Goal: Task Accomplishment & Management: Use online tool/utility

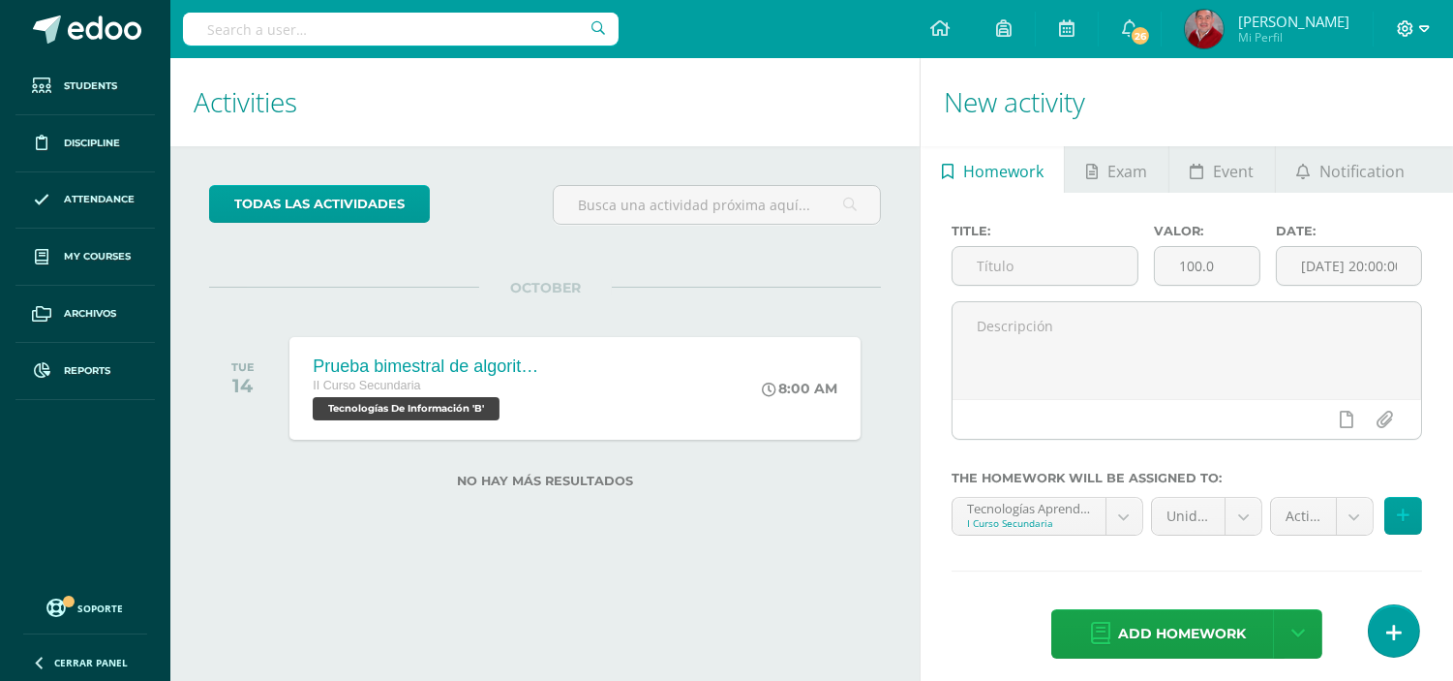
click at [1417, 27] on span at bounding box center [1413, 28] width 33 height 21
click at [1377, 98] on span "Configuración" at bounding box center [1365, 103] width 90 height 18
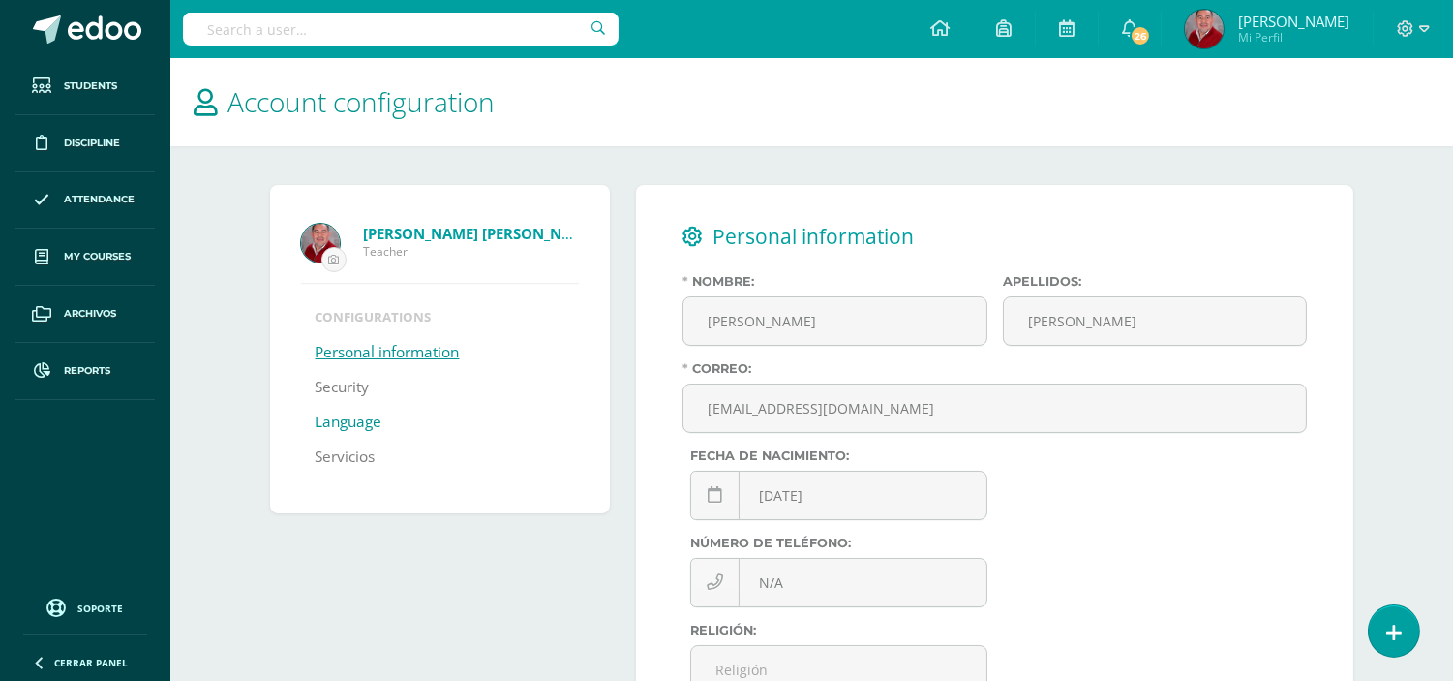
click at [360, 423] on link "Language" at bounding box center [349, 422] width 67 height 35
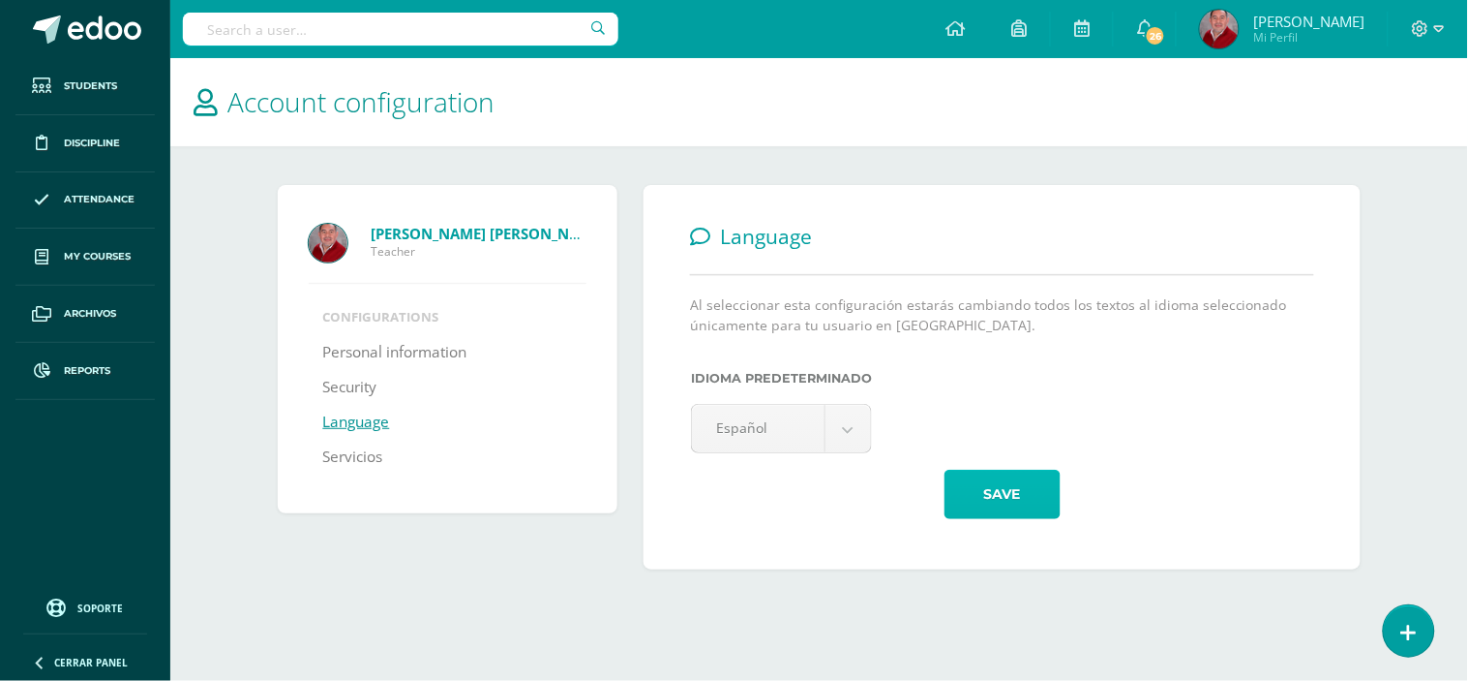
click at [1021, 500] on button "Save" at bounding box center [1003, 493] width 116 height 49
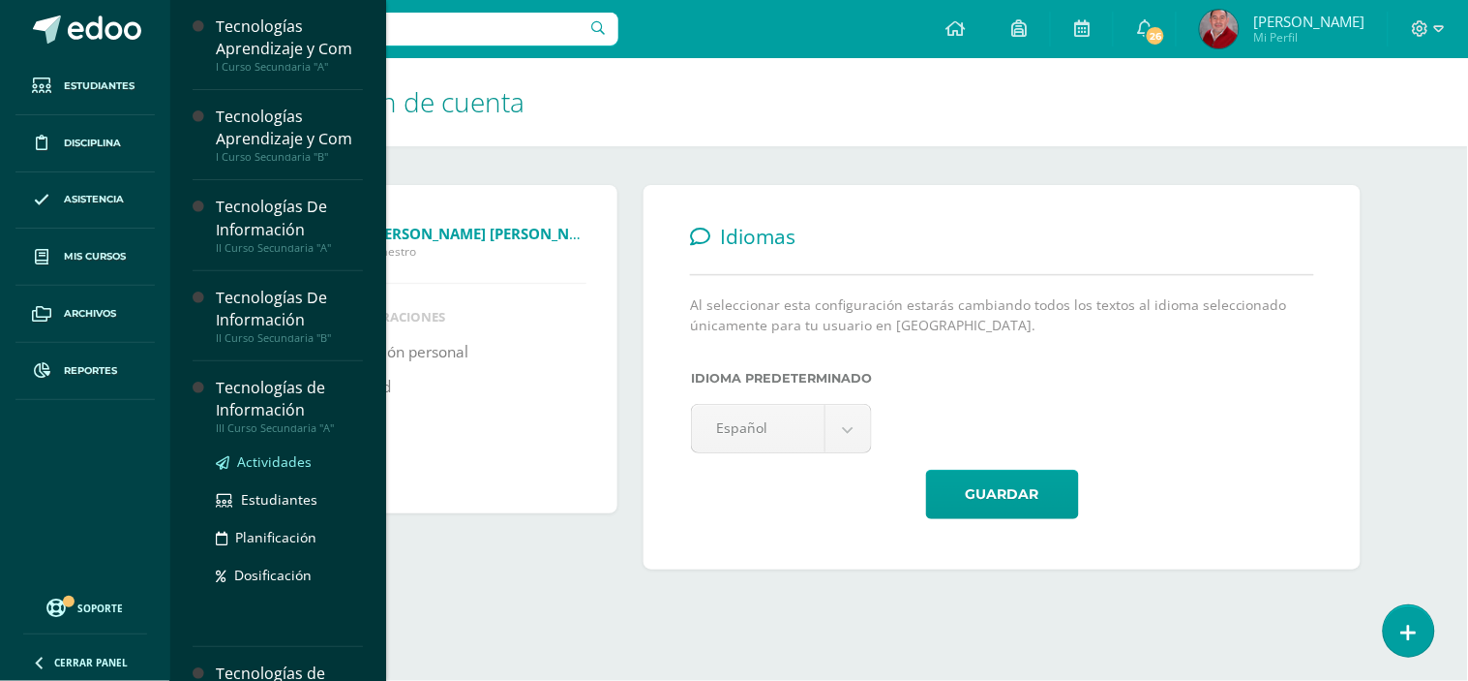
click at [254, 457] on span "Actividades" at bounding box center [274, 461] width 75 height 18
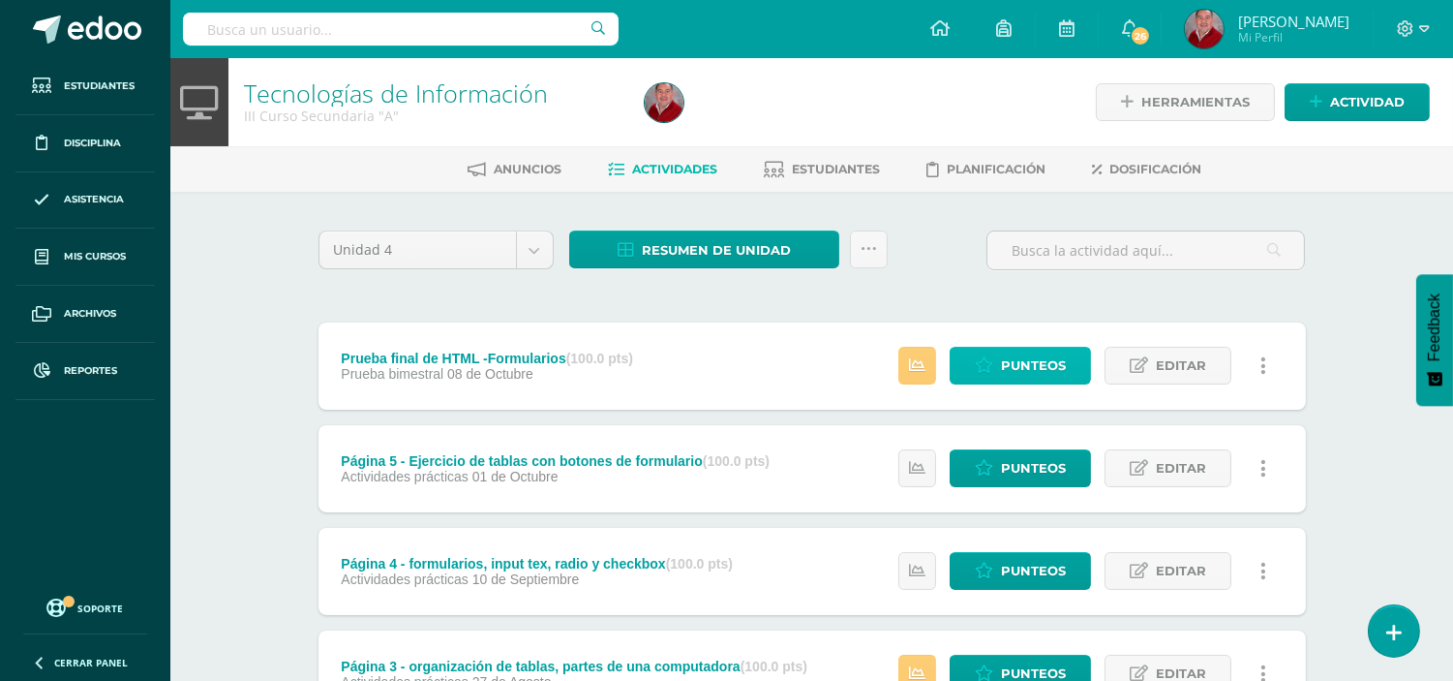
click at [1051, 350] on span "Punteos" at bounding box center [1033, 366] width 65 height 36
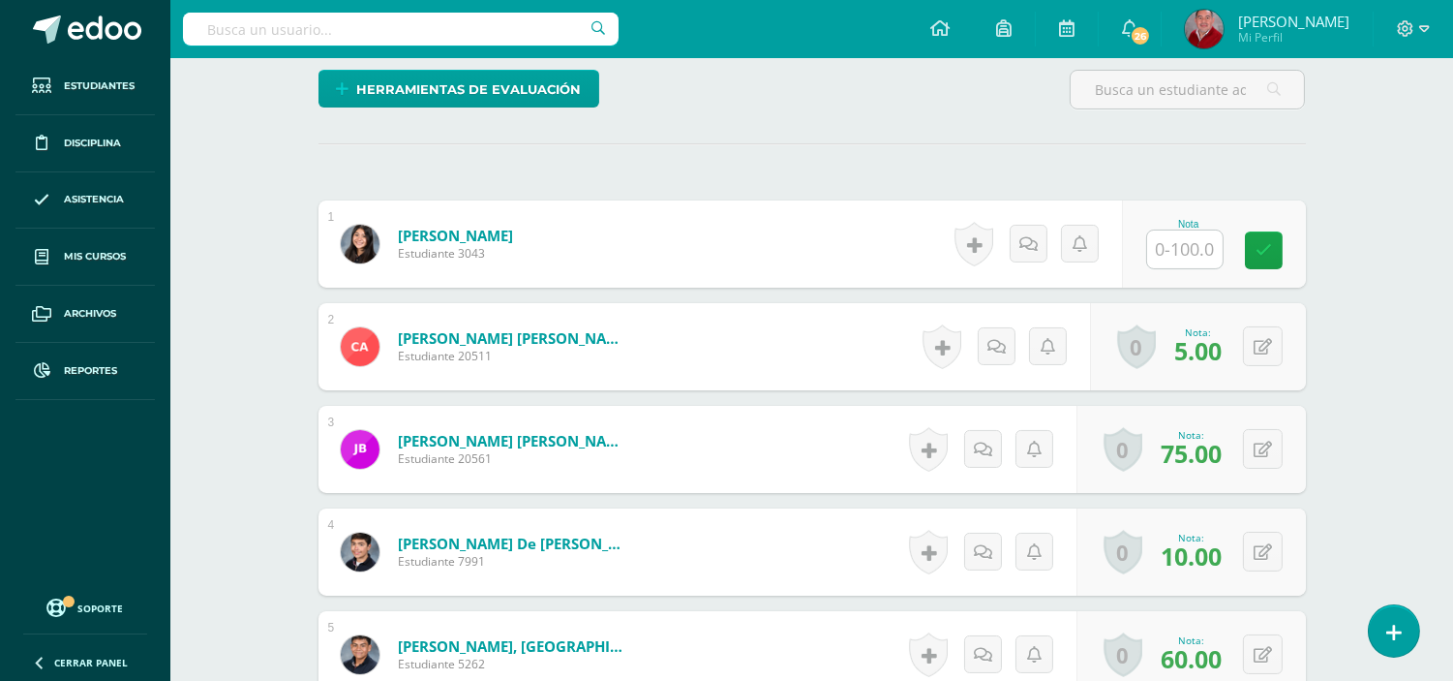
scroll to position [471, 0]
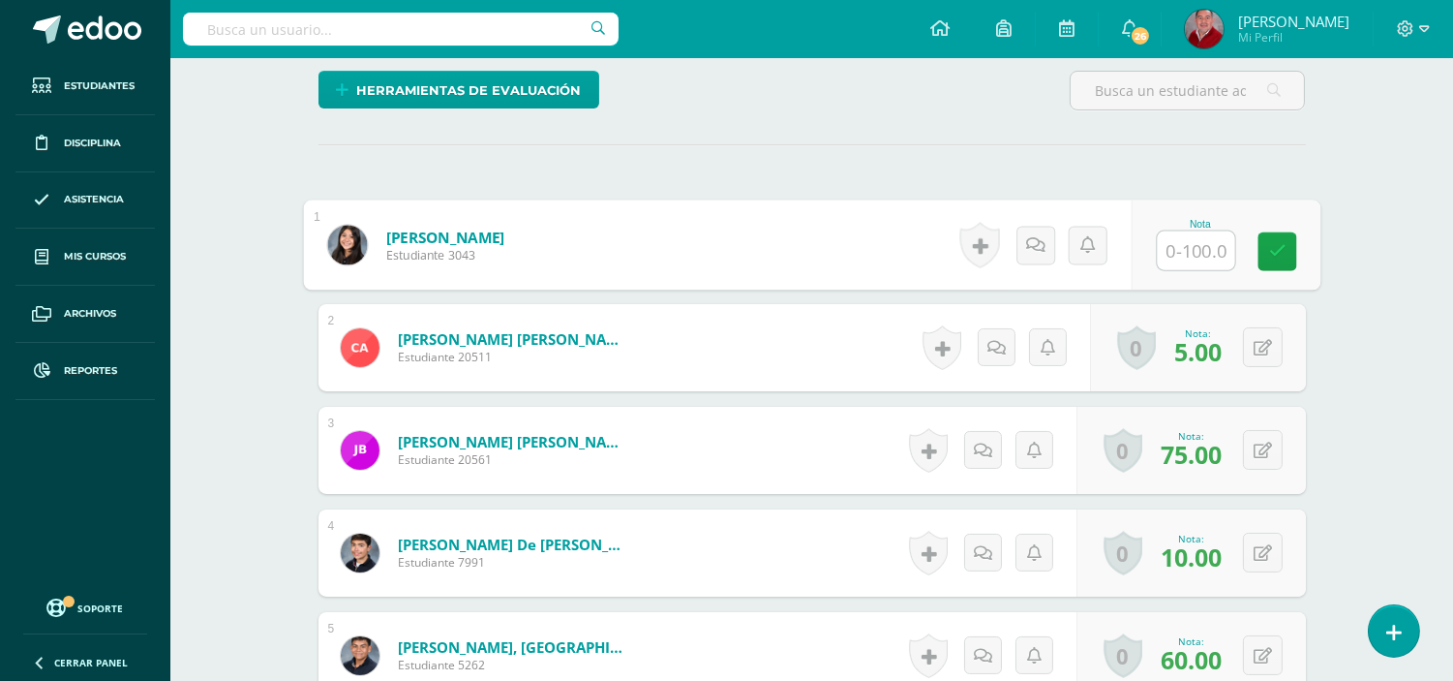
click at [1182, 255] on input "text" at bounding box center [1195, 250] width 77 height 39
type input "85"
click at [1293, 237] on link at bounding box center [1276, 251] width 39 height 39
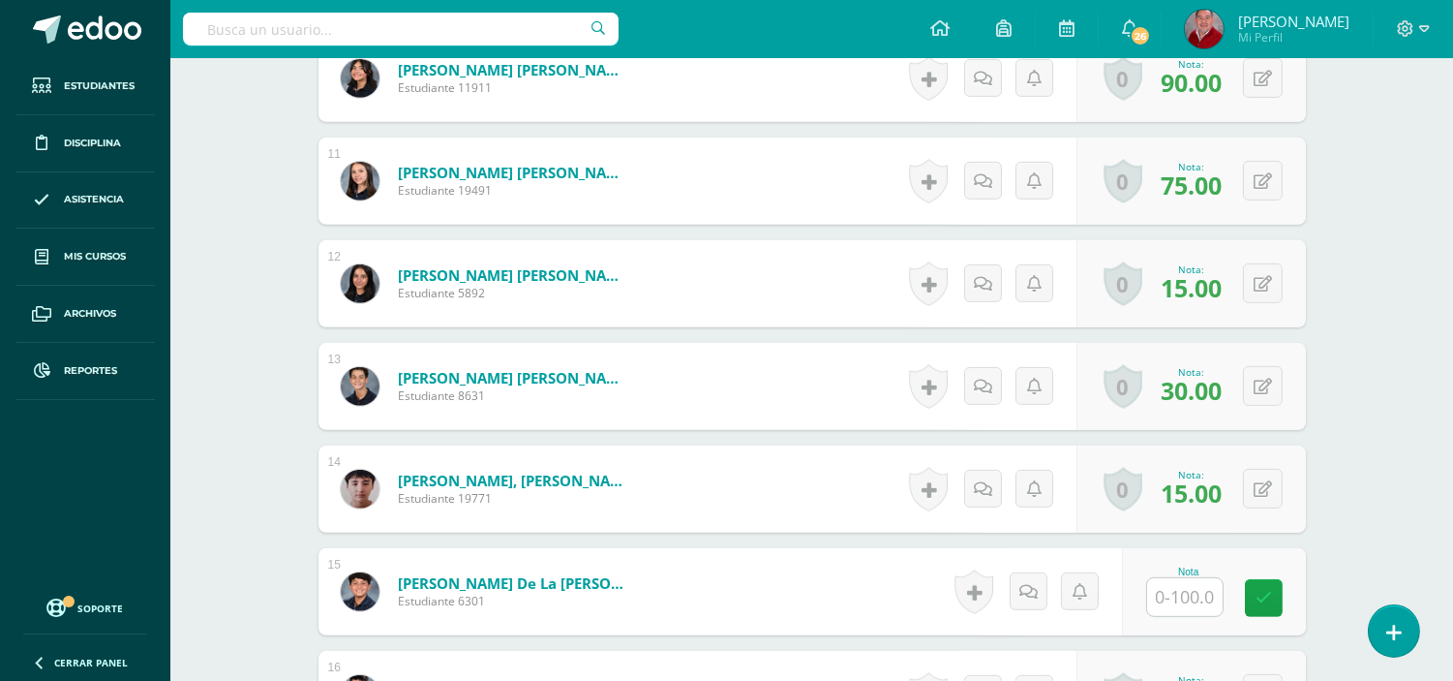
scroll to position [1604, 0]
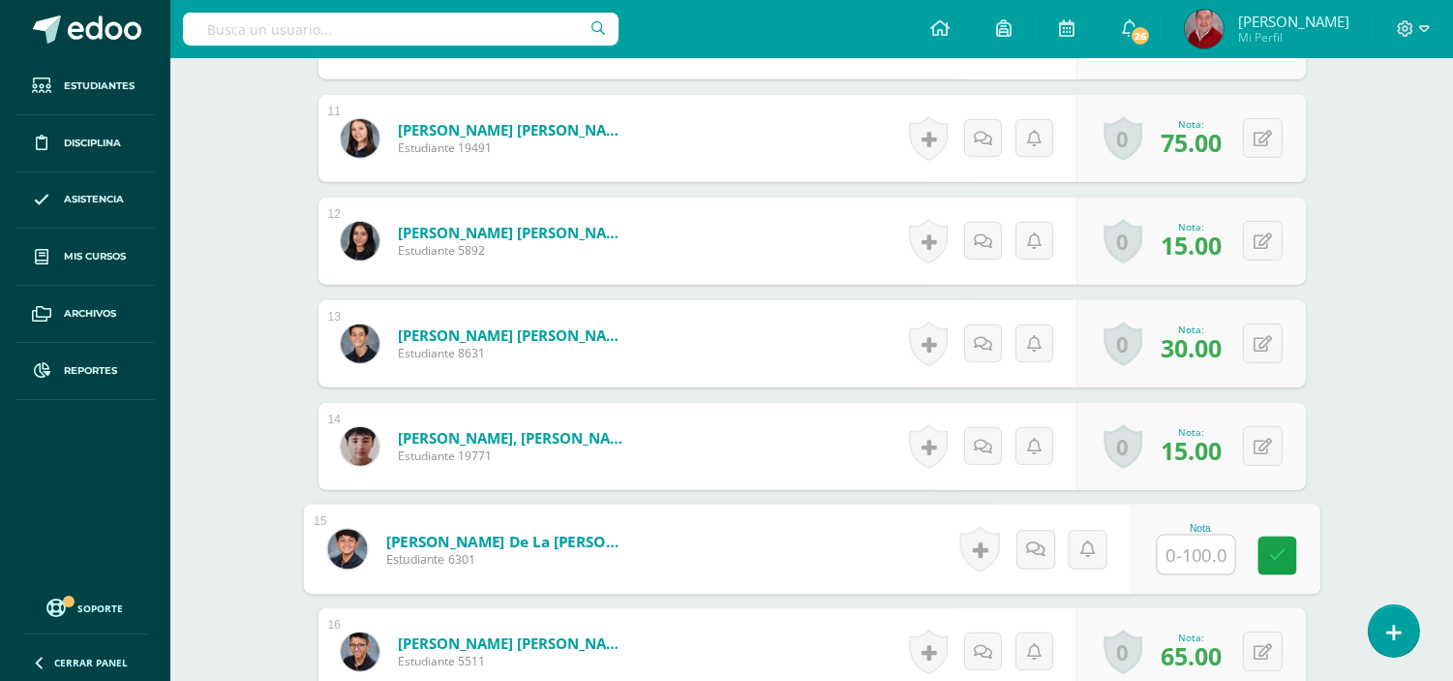
click at [1187, 562] on input "text" at bounding box center [1195, 554] width 77 height 39
type input "25"
click at [1262, 566] on link at bounding box center [1276, 555] width 39 height 39
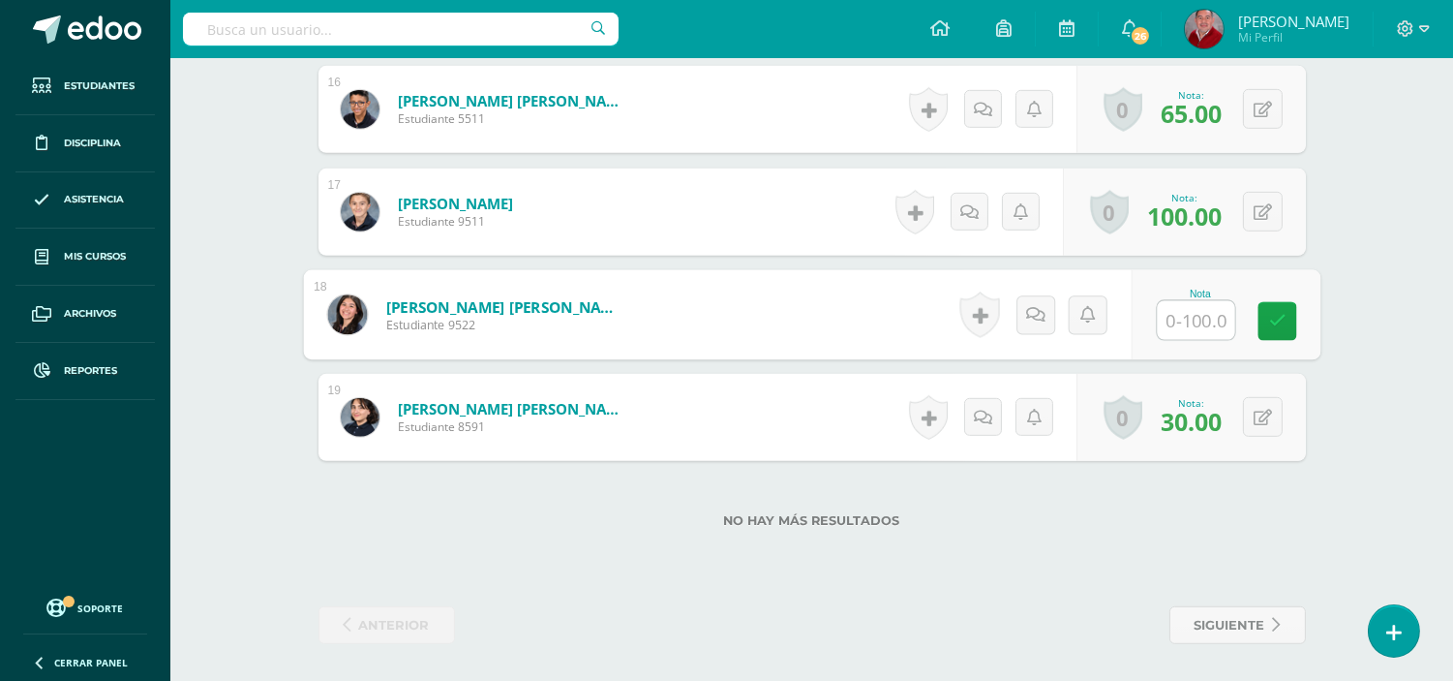
click at [1178, 326] on input "text" at bounding box center [1195, 320] width 77 height 39
type input "100"
click at [1288, 318] on link at bounding box center [1276, 321] width 39 height 39
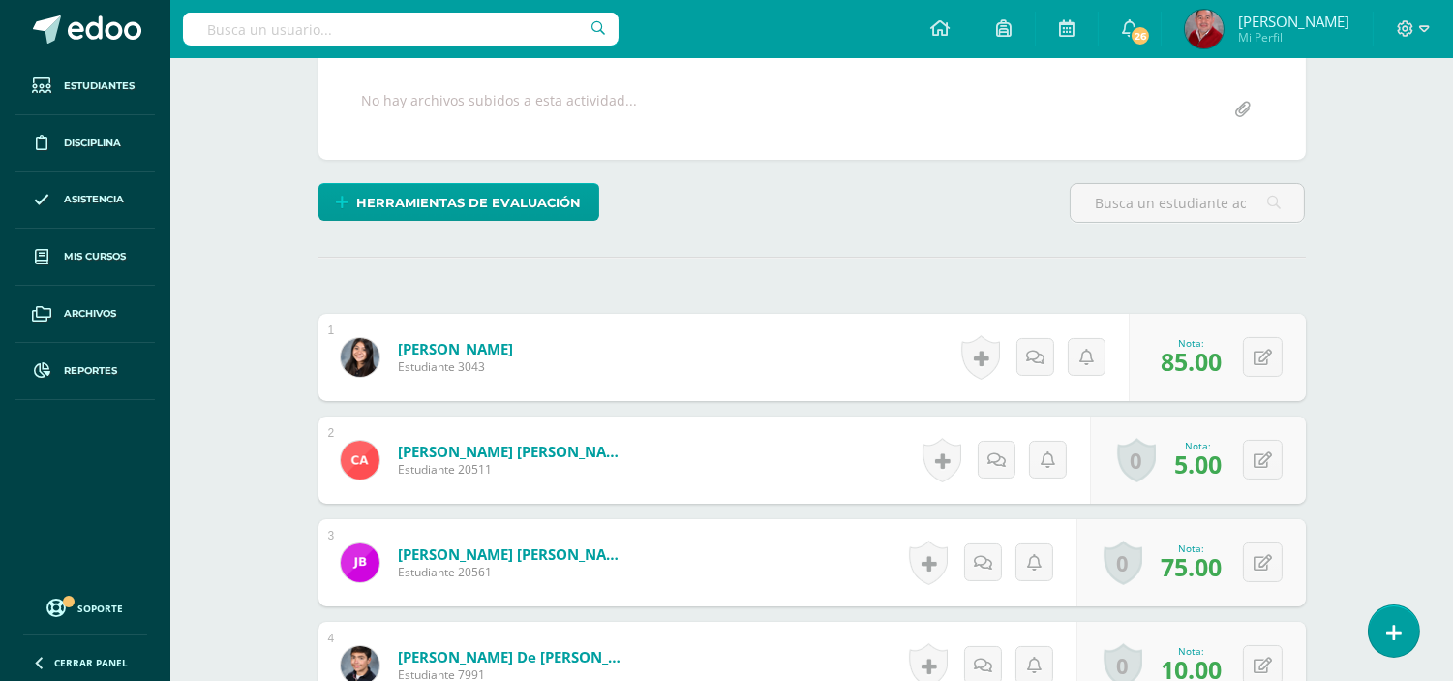
scroll to position [0, 0]
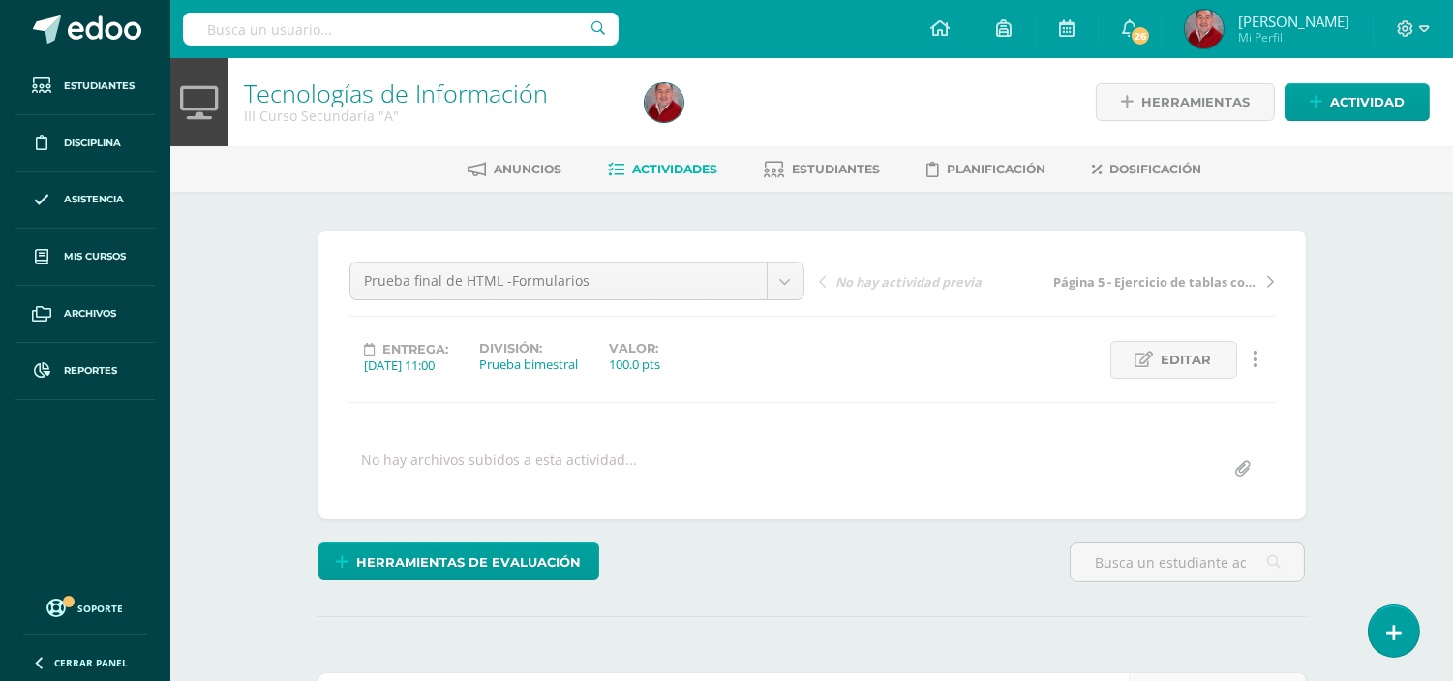
click at [652, 167] on span "Actividades" at bounding box center [675, 169] width 85 height 15
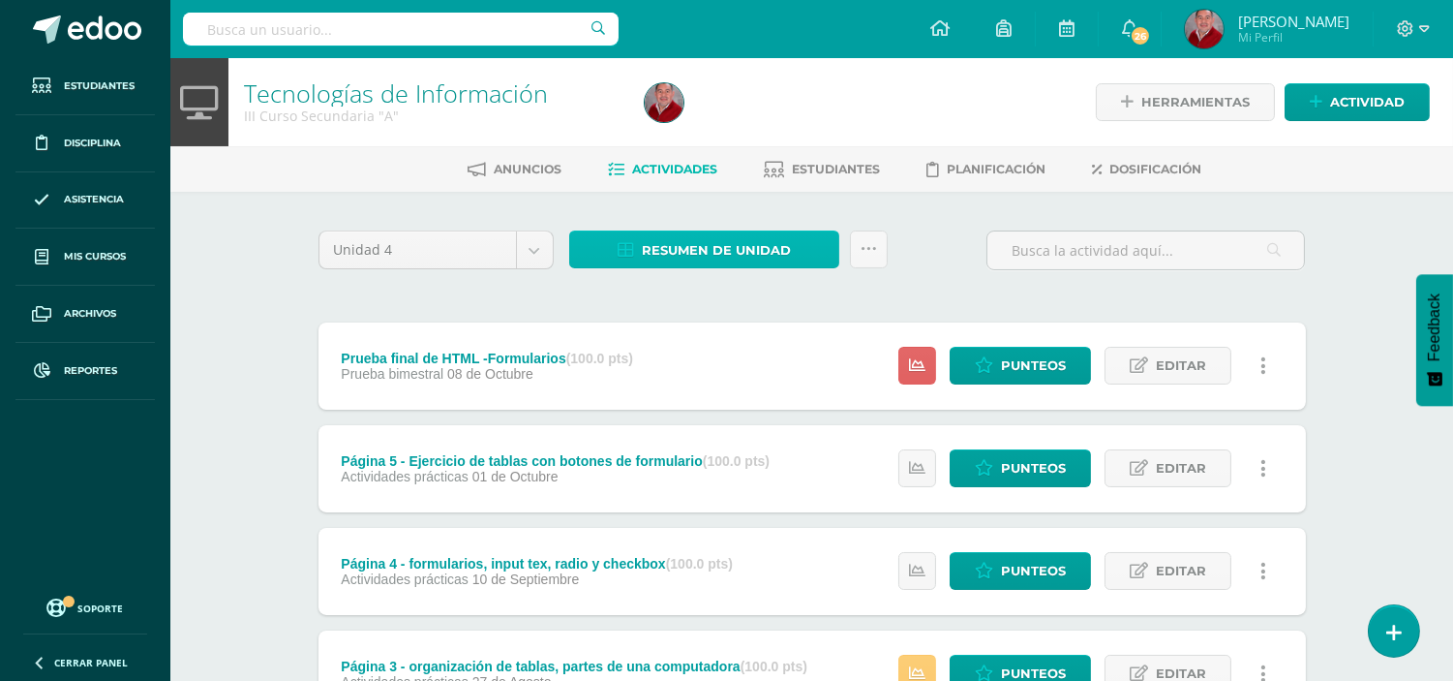
click at [762, 246] on span "Resumen de unidad" at bounding box center [716, 250] width 149 height 36
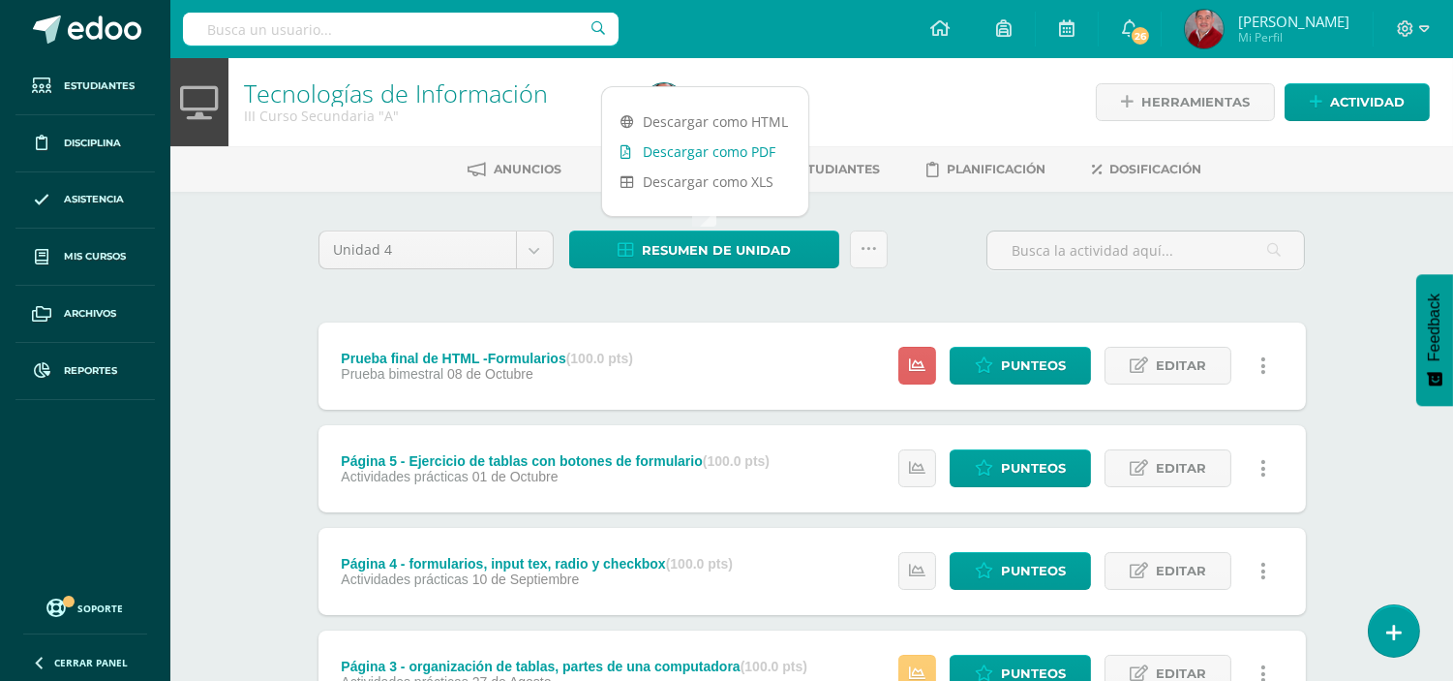
click at [730, 155] on link "Descargar como PDF" at bounding box center [705, 151] width 206 height 30
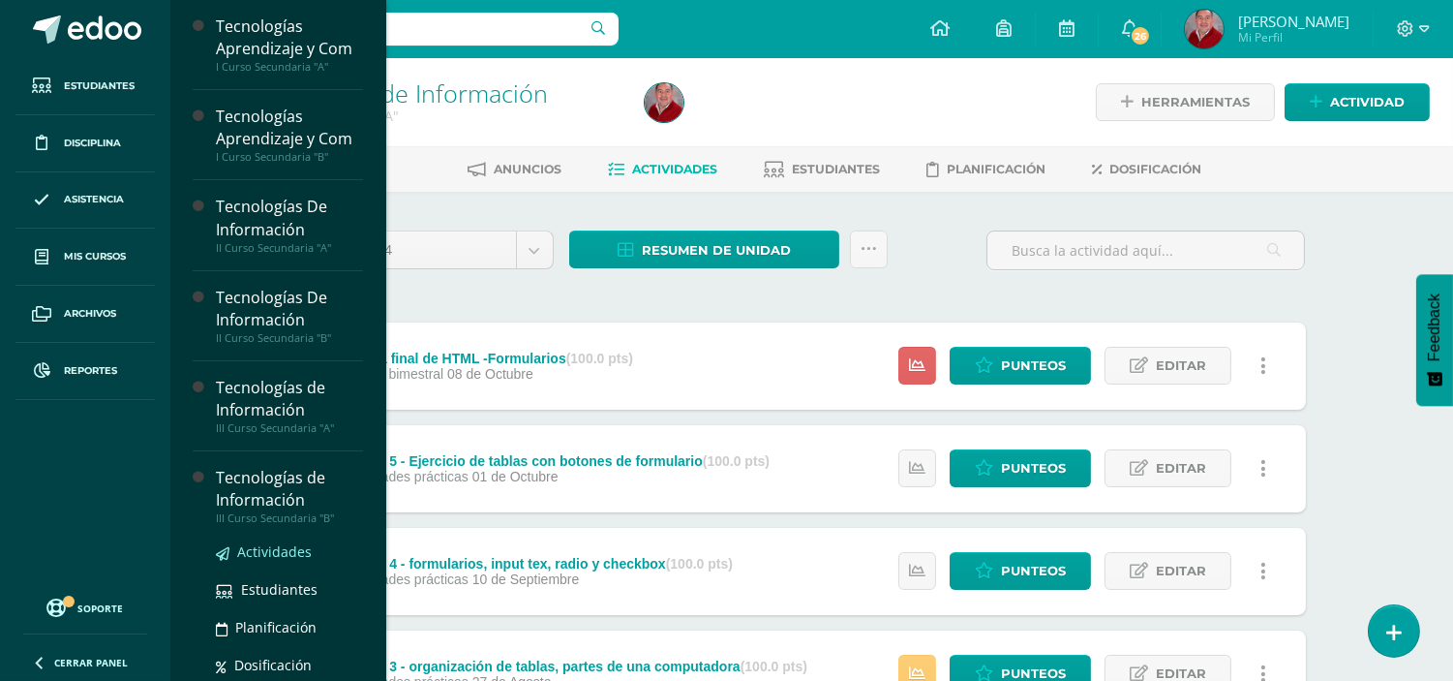
click at [268, 557] on span "Actividades" at bounding box center [274, 551] width 75 height 18
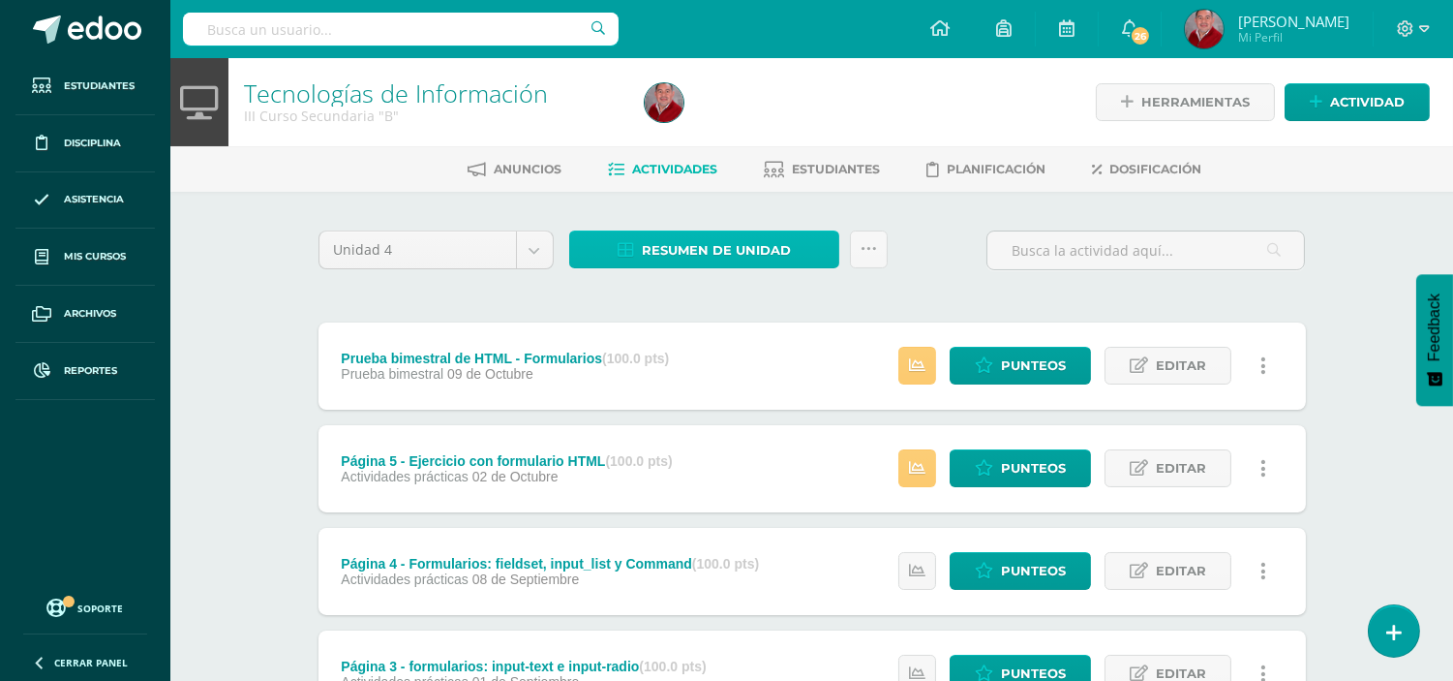
click at [659, 237] on span "Resumen de unidad" at bounding box center [716, 250] width 149 height 36
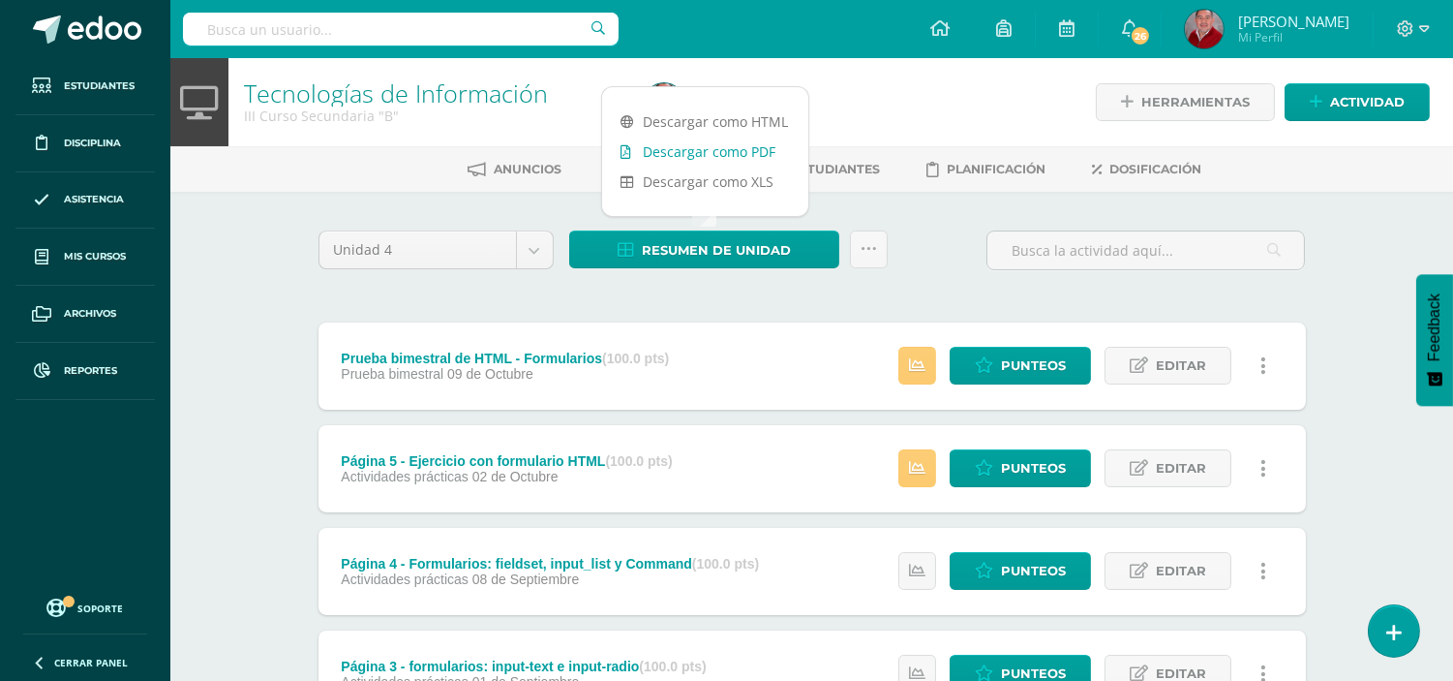
click at [729, 148] on link "Descargar como PDF" at bounding box center [705, 151] width 206 height 30
